Goal: Task Accomplishment & Management: Manage account settings

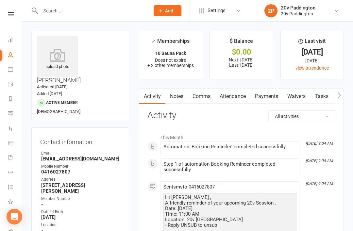
click at [10, 74] on link "Calendar" at bounding box center [15, 70] width 15 height 15
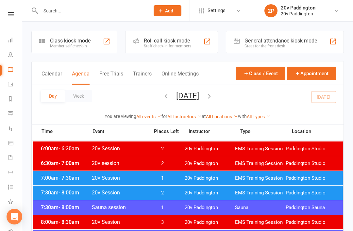
click at [63, 174] on div "7:00am - 7:30am 20v Session 1 20v Paddington EMS Training Session Paddington St…" at bounding box center [188, 178] width 311 height 14
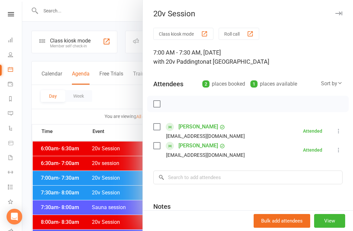
click at [92, 144] on div at bounding box center [187, 115] width 331 height 231
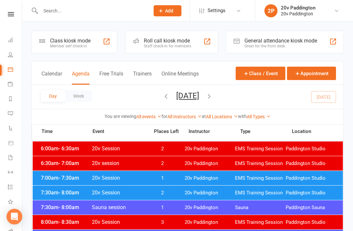
click at [199, 99] on button "Saturday, Aug 16, 2025" at bounding box center [187, 95] width 23 height 9
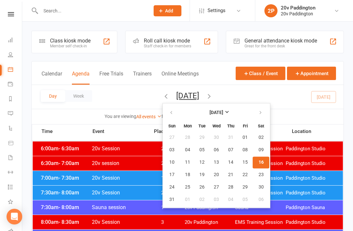
click at [278, 97] on div "Day Week Saturday, Aug 16, 2025 August 2025 Sun Mon Tue Wed Thu Fri Sat 27 28 2…" at bounding box center [188, 97] width 312 height 24
click at [280, 104] on div "Day Week Saturday, Aug 16, 2025 August 2025 Sun Mon Tue Wed Thu Fri Sat 27 28 2…" at bounding box center [188, 97] width 312 height 24
click at [285, 88] on div "Day Week Saturday, Aug 16, 2025 August 2025 Sun Mon Tue Wed Thu Fri Sat 27 28 2…" at bounding box center [188, 97] width 312 height 24
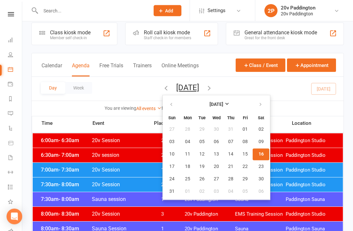
scroll to position [8, 0]
click at [266, 104] on div "You are viewing All events All events Empty events Full events Non-empty events…" at bounding box center [188, 108] width 312 height 15
click at [199, 83] on button "Saturday, Aug 16, 2025" at bounding box center [187, 87] width 23 height 9
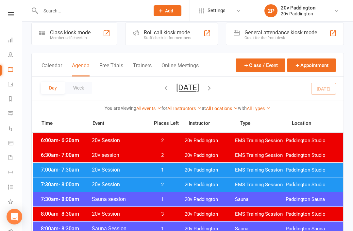
click at [288, 89] on div "Day Week Saturday, Aug 16, 2025 August 2025 Sun Mon Tue Wed Thu Fri Sat 27 28 2…" at bounding box center [188, 89] width 312 height 24
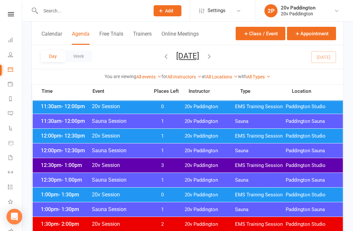
scroll to position [324, 0]
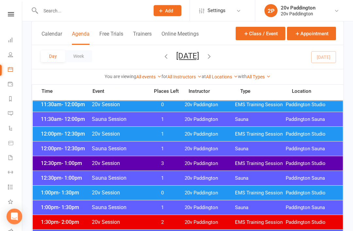
click at [222, 137] on span "20v Paddington" at bounding box center [210, 135] width 51 height 6
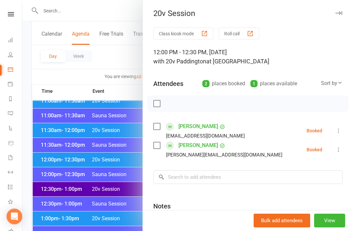
click at [126, 188] on div at bounding box center [187, 115] width 331 height 231
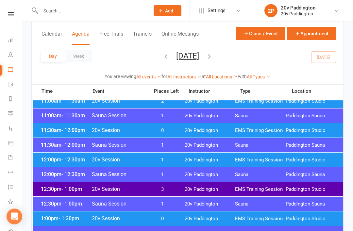
scroll to position [298, 0]
click at [165, 128] on span "0" at bounding box center [163, 131] width 34 height 6
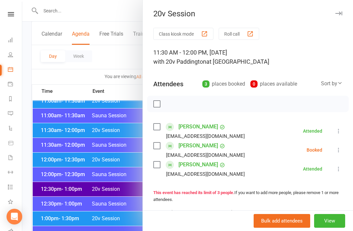
click at [346, 152] on div "Class kiosk mode Roll call 11:30 AM - 12:00 PM, Saturday, August, 16, 2025 with…" at bounding box center [248, 185] width 210 height 315
click at [339, 152] on icon at bounding box center [339, 150] width 7 height 7
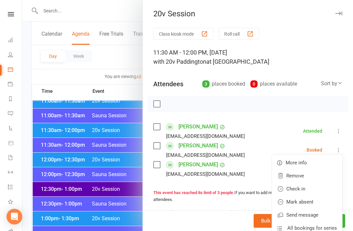
click at [315, 191] on link "Check in" at bounding box center [307, 189] width 70 height 13
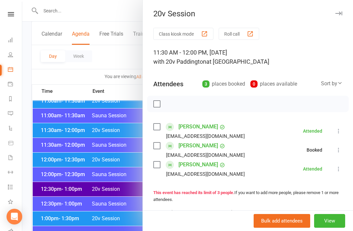
click at [112, 193] on div at bounding box center [187, 115] width 331 height 231
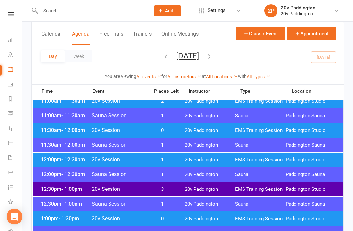
click at [167, 132] on span "0" at bounding box center [163, 131] width 34 height 6
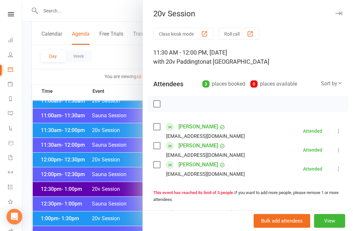
click at [117, 187] on div at bounding box center [187, 115] width 331 height 231
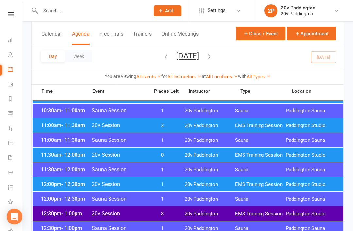
scroll to position [273, 0]
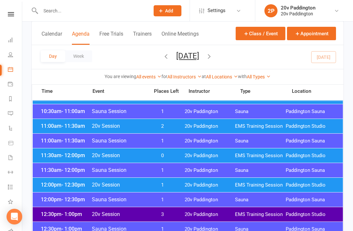
click at [183, 122] on div "11:00am - 11:30am 20v Session 2 20v Paddington EMS Training Session Paddington …" at bounding box center [188, 126] width 311 height 14
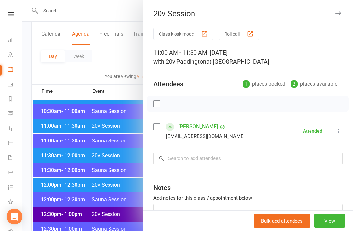
click at [114, 194] on div at bounding box center [187, 115] width 331 height 231
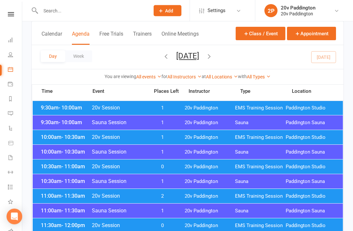
scroll to position [204, 0]
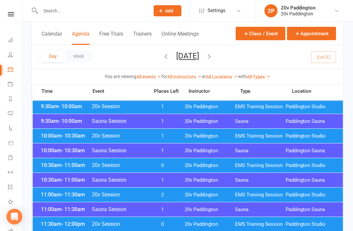
click at [180, 136] on span "1" at bounding box center [163, 136] width 34 height 6
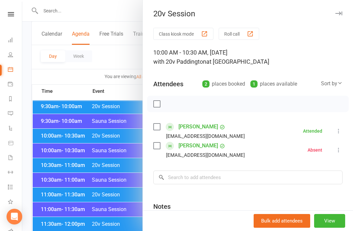
click at [106, 204] on div at bounding box center [187, 115] width 331 height 231
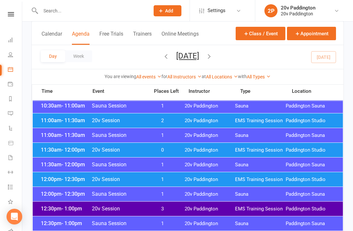
scroll to position [286, 0]
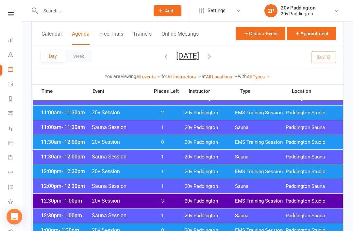
click at [171, 173] on span "1" at bounding box center [163, 172] width 34 height 6
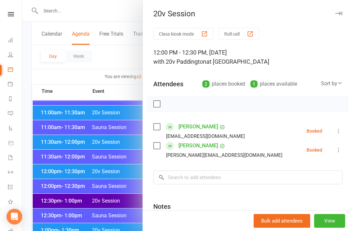
click at [332, 146] on li "Nina Vitti Nina.moussu@gmail.com Booked More info Remove Check in Mark absent S…" at bounding box center [247, 150] width 189 height 19
click at [340, 153] on icon at bounding box center [339, 150] width 7 height 7
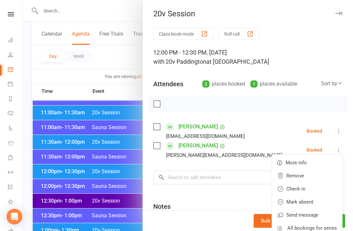
click at [317, 188] on link "Check in" at bounding box center [307, 189] width 70 height 13
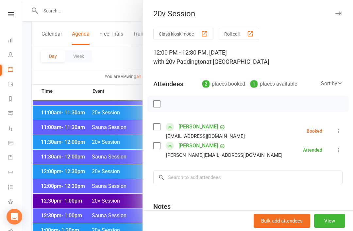
click at [100, 202] on div at bounding box center [187, 115] width 331 height 231
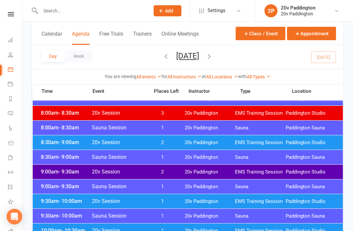
scroll to position [0, 0]
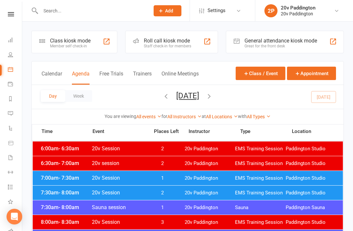
click at [65, 14] on input "text" at bounding box center [92, 10] width 107 height 9
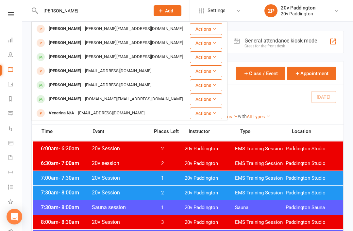
type input "Nina"
click at [58, 59] on div "Nina Vitti" at bounding box center [65, 56] width 36 height 9
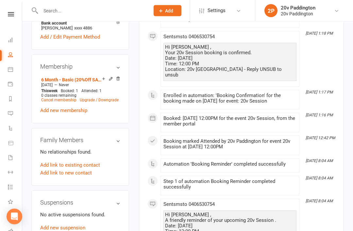
scroll to position [368, 0]
click at [56, 225] on link "Add new suspension" at bounding box center [62, 228] width 45 height 6
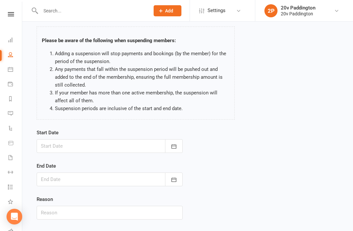
click at [175, 150] on icon "button" at bounding box center [174, 146] width 7 height 7
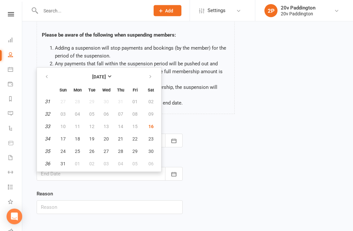
scroll to position [40, 0]
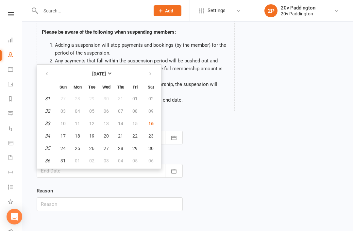
click at [64, 135] on span "17" at bounding box center [63, 136] width 5 height 5
type input "17 Aug 2025"
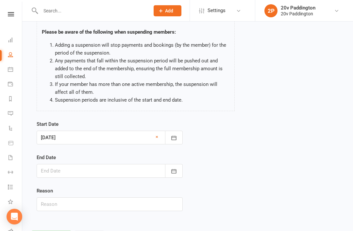
click at [171, 172] on icon "button" at bounding box center [174, 171] width 7 height 7
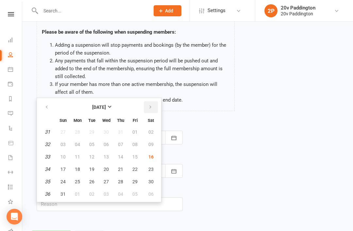
click at [148, 102] on button "button" at bounding box center [151, 107] width 14 height 12
click at [64, 144] on span "07" at bounding box center [63, 144] width 5 height 5
type input "07 Sep 2025"
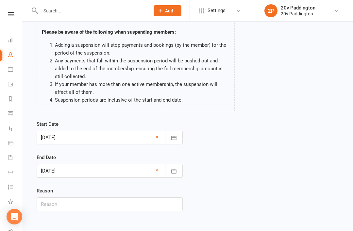
click at [61, 138] on div at bounding box center [110, 138] width 146 height 14
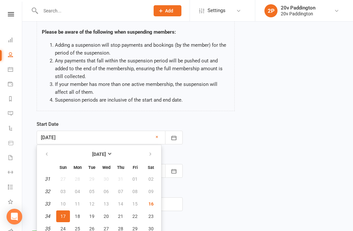
click at [239, 166] on div "Start Date 17 Aug 2025 August 2025 Sun Mon Tue Wed Thu Fri Sat 31 27 28 29 30 3…" at bounding box center [188, 170] width 312 height 100
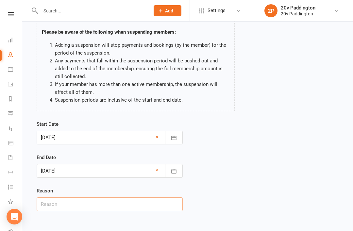
click at [138, 211] on input "text" at bounding box center [110, 205] width 146 height 14
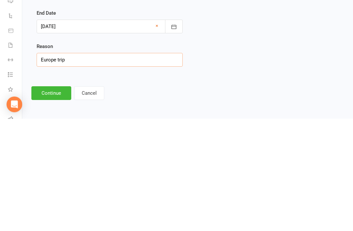
type input "Europe trip"
click at [47, 199] on button "Continue" at bounding box center [51, 206] width 40 height 14
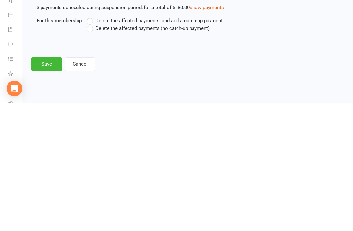
scroll to position [0, 0]
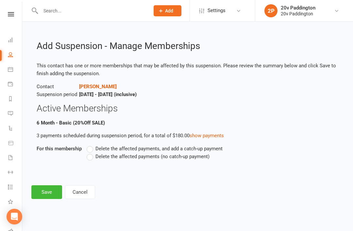
click at [88, 159] on label "Delete the affected payments (no catch-up payment)" at bounding box center [148, 157] width 123 height 8
click at [88, 153] on input "Delete the affected payments (no catch-up payment)" at bounding box center [89, 153] width 4 height 0
click at [45, 186] on button "Save" at bounding box center [46, 193] width 31 height 14
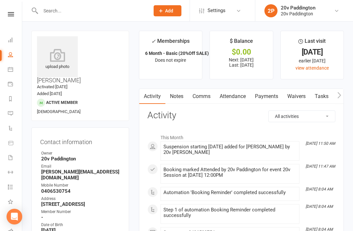
click at [16, 74] on link "Calendar" at bounding box center [15, 70] width 15 height 15
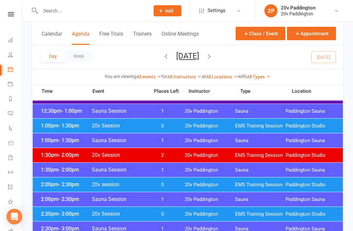
scroll to position [397, 0]
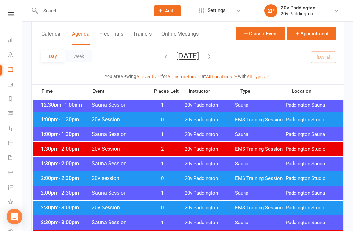
click at [274, 173] on div "2:00pm - 2:30pm 20v session 0 20v Paddington EMS Training Session Paddington St…" at bounding box center [188, 178] width 311 height 14
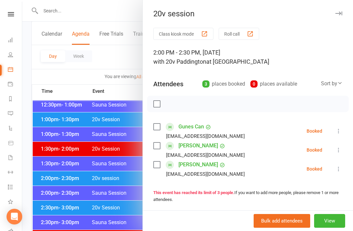
click at [61, 181] on div at bounding box center [187, 115] width 331 height 231
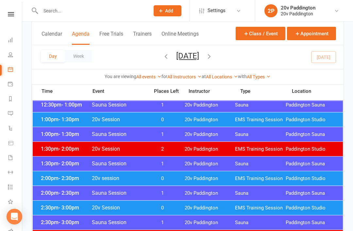
click at [53, 216] on div "2:30pm - 3:00pm Sauna Session 1 20v Paddington Sauna Paddington Sauna" at bounding box center [188, 223] width 311 height 14
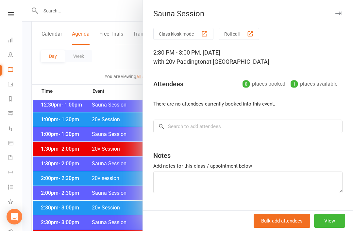
click at [51, 198] on div at bounding box center [187, 115] width 331 height 231
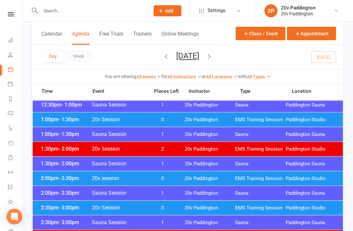
click at [61, 205] on span "- 3:00pm" at bounding box center [69, 208] width 21 height 6
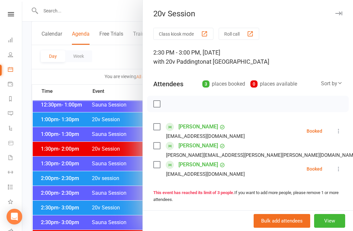
click at [121, 194] on div at bounding box center [187, 115] width 331 height 231
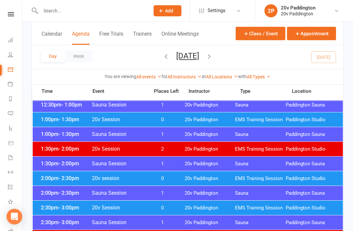
scroll to position [372, 0]
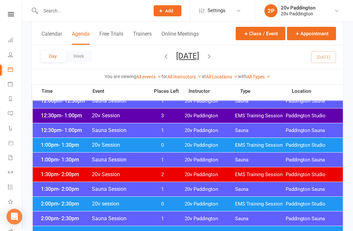
click at [197, 140] on div "1:00pm - 1:30pm 20v Session 0 20v Paddington EMS Training Session Paddington St…" at bounding box center [188, 145] width 311 height 14
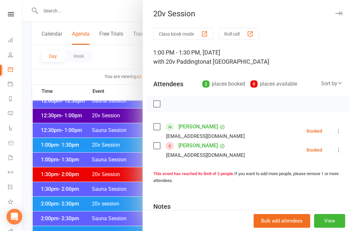
click at [83, 160] on div at bounding box center [187, 115] width 331 height 231
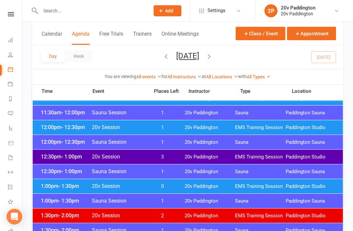
scroll to position [327, 0]
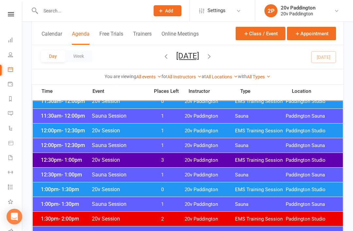
click at [202, 127] on div "12:00pm - 12:30pm 20v Session 1 20v Paddington EMS Training Session Paddington …" at bounding box center [188, 131] width 311 height 14
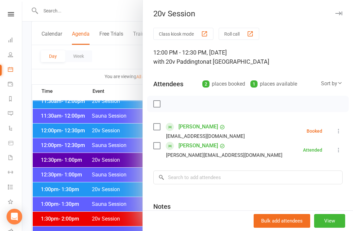
click at [342, 133] on icon at bounding box center [339, 131] width 7 height 7
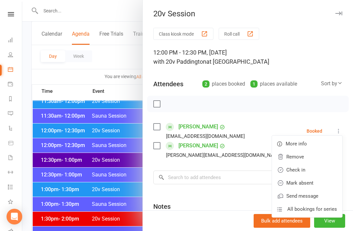
click at [322, 174] on link "Check in" at bounding box center [307, 170] width 70 height 13
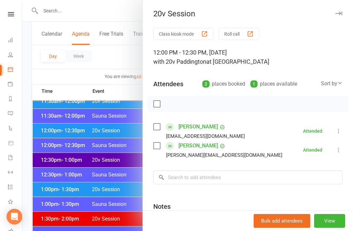
click at [68, 159] on div at bounding box center [187, 115] width 331 height 231
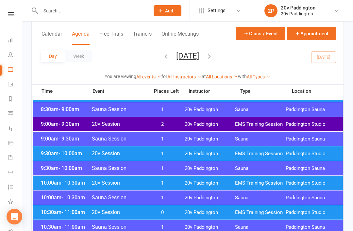
scroll to position [102, 0]
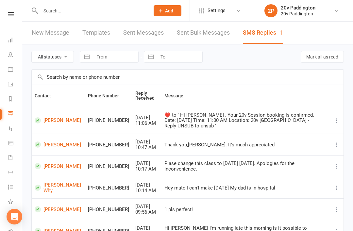
click at [61, 177] on td "[PERSON_NAME] Why" at bounding box center [58, 188] width 53 height 22
